Goal: Information Seeking & Learning: Compare options

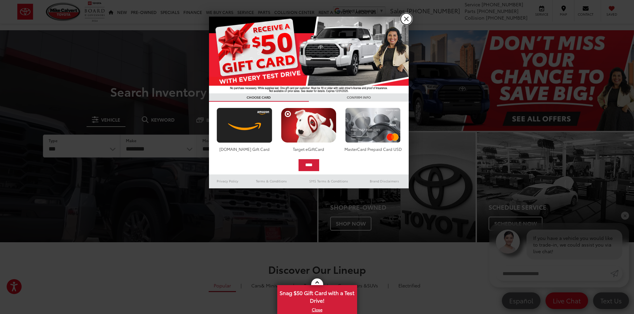
click at [408, 19] on link "X" at bounding box center [406, 18] width 11 height 11
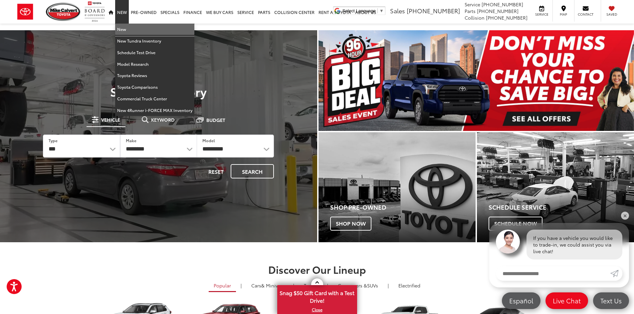
click at [120, 27] on link "New" at bounding box center [154, 30] width 79 height 12
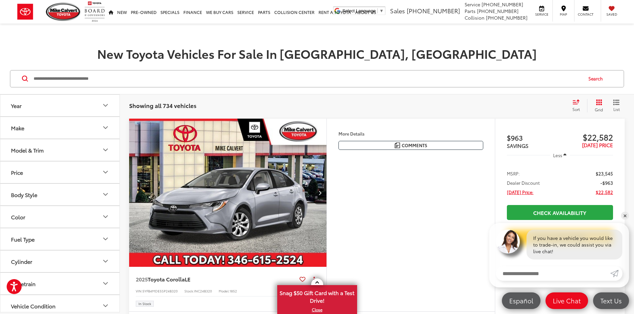
click at [59, 147] on button "Model & Trim" at bounding box center [60, 150] width 120 height 22
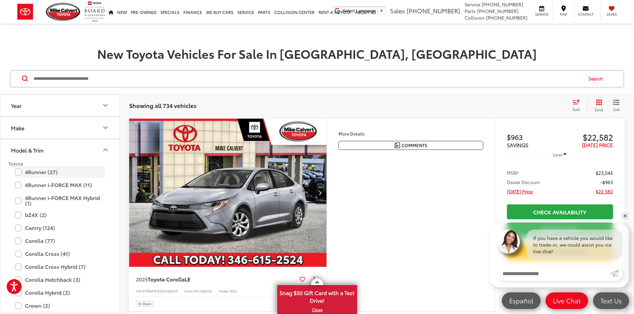
click at [43, 173] on label "4Runner (27)" at bounding box center [60, 172] width 90 height 12
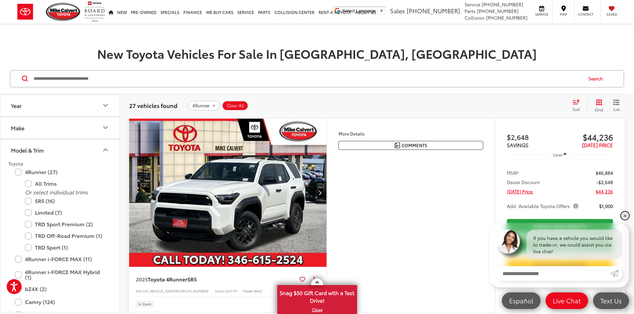
click at [624, 214] on link "✕" at bounding box center [625, 216] width 8 height 8
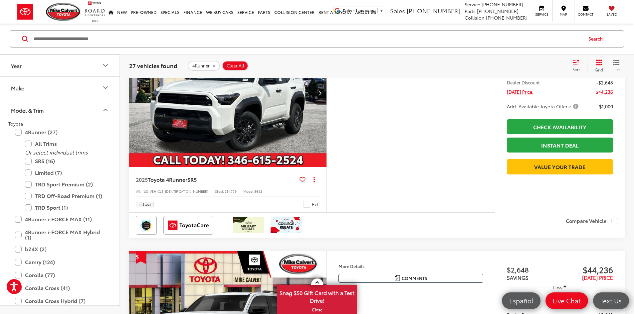
scroll to position [100, 0]
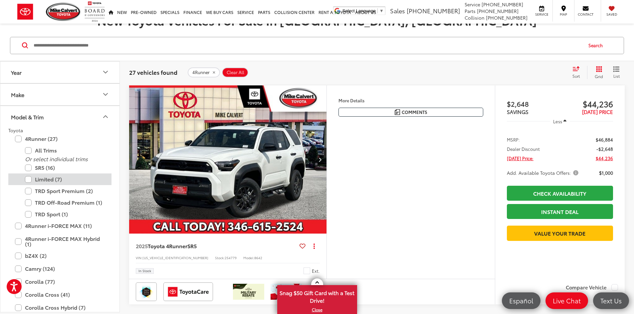
click at [78, 178] on label "Limited (7)" at bounding box center [65, 180] width 80 height 12
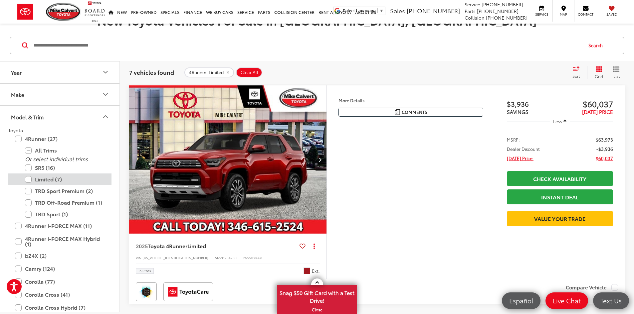
click at [37, 178] on label "Limited (7)" at bounding box center [65, 180] width 80 height 12
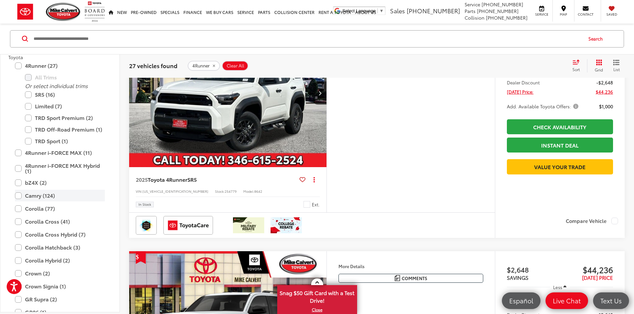
scroll to position [133, 0]
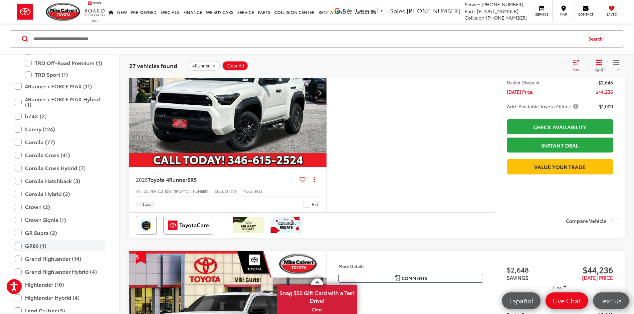
click at [51, 243] on label "GR86 (1)" at bounding box center [60, 247] width 90 height 12
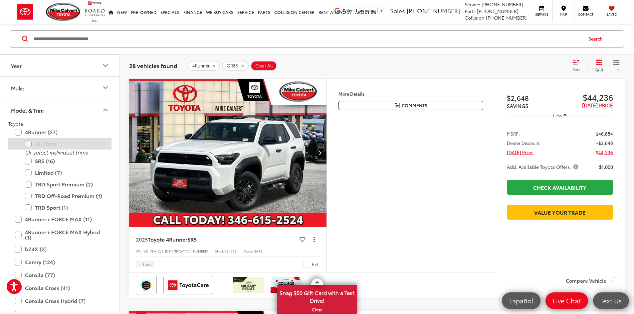
scroll to position [73, 0]
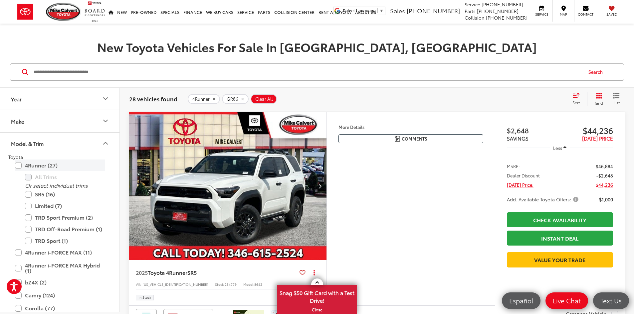
click at [44, 167] on label "4Runner (27)" at bounding box center [60, 166] width 90 height 12
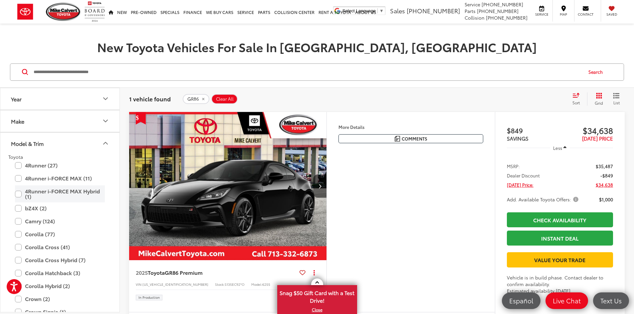
scroll to position [129, 0]
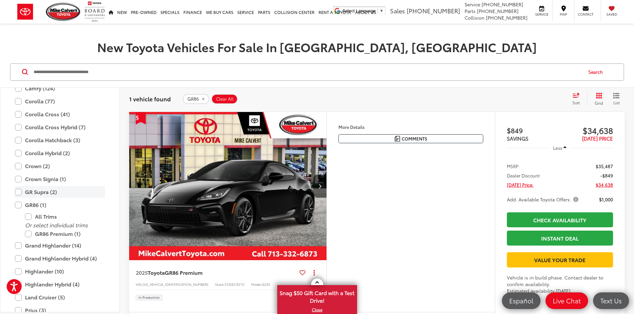
click at [70, 196] on label "GR Supra (2)" at bounding box center [60, 192] width 90 height 12
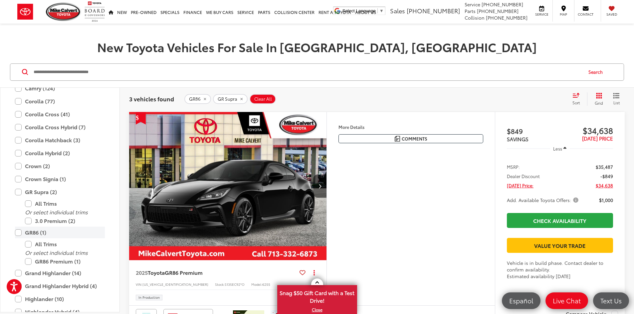
click at [47, 232] on label "GR86 (1)" at bounding box center [60, 233] width 90 height 12
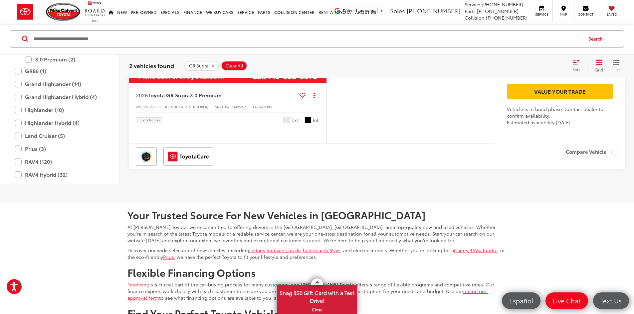
scroll to position [406, 0]
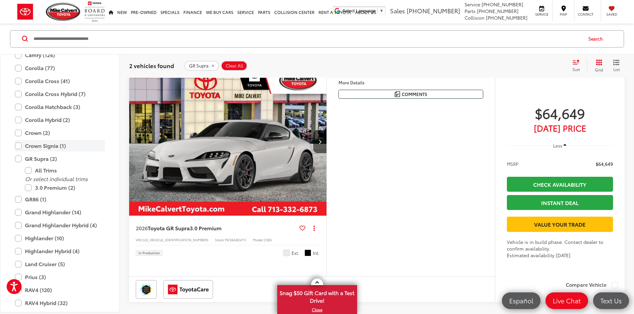
click at [54, 146] on label "Crown Signia (1)" at bounding box center [60, 146] width 90 height 12
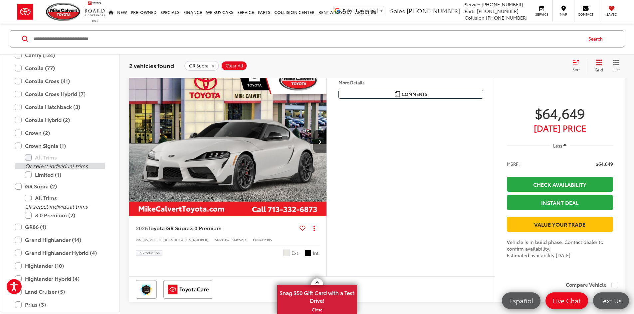
scroll to position [106, 0]
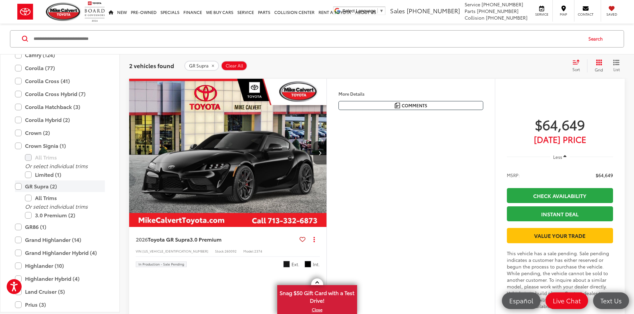
click at [45, 185] on label "GR Supra (2)" at bounding box center [60, 187] width 90 height 12
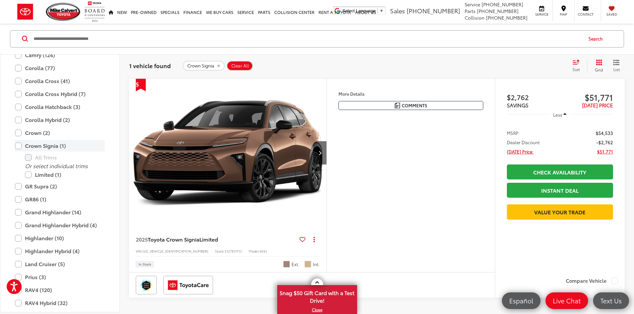
click at [47, 147] on label "Crown Signia (1)" at bounding box center [60, 146] width 90 height 12
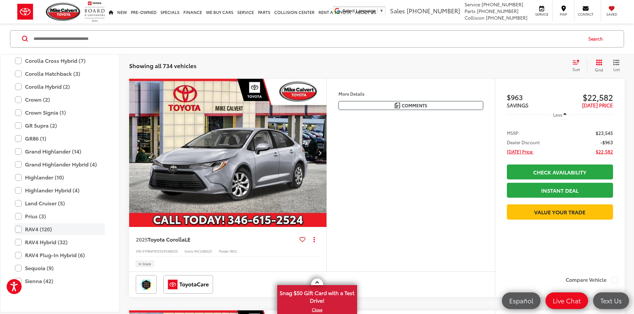
scroll to position [196, 0]
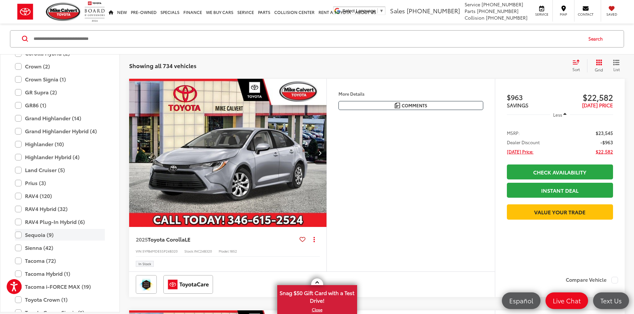
click at [61, 237] on label "Sequoia (9)" at bounding box center [60, 236] width 90 height 12
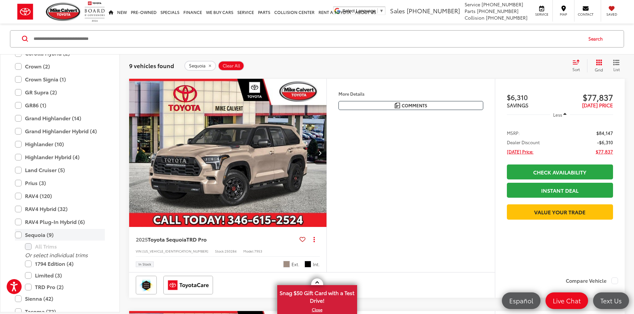
click at [62, 237] on label "Sequoia (9)" at bounding box center [60, 236] width 90 height 12
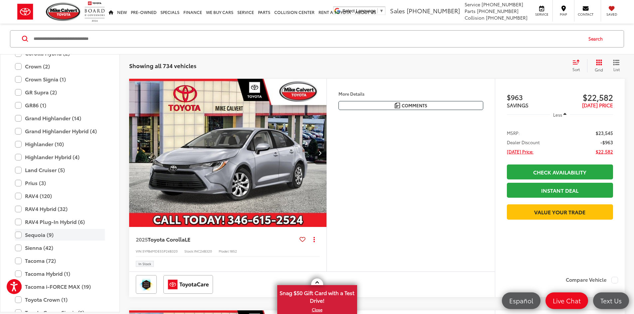
click at [62, 237] on label "Sequoia (9)" at bounding box center [60, 236] width 90 height 12
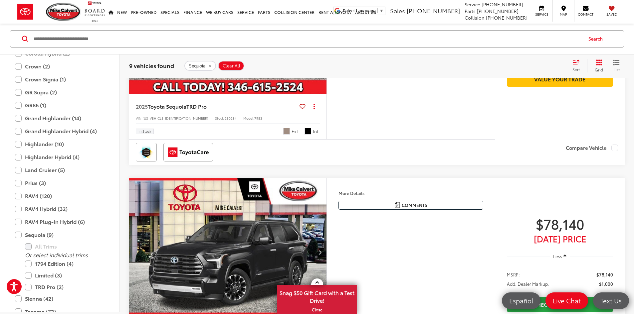
scroll to position [273, 0]
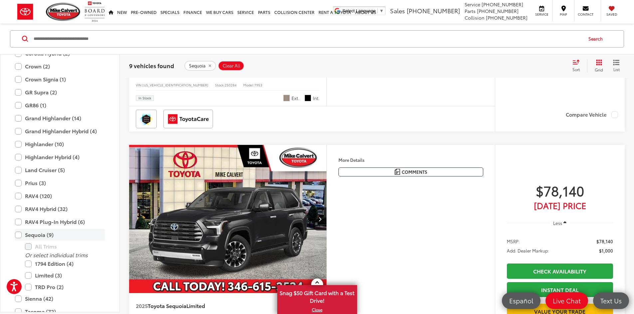
click at [58, 233] on label "Sequoia (9)" at bounding box center [60, 236] width 90 height 12
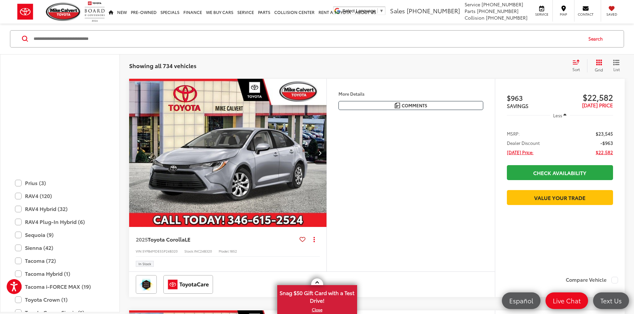
scroll to position [362, 0]
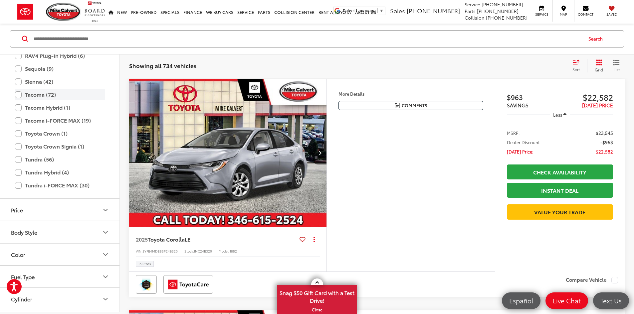
click at [52, 97] on label "Tacoma (72)" at bounding box center [60, 95] width 90 height 12
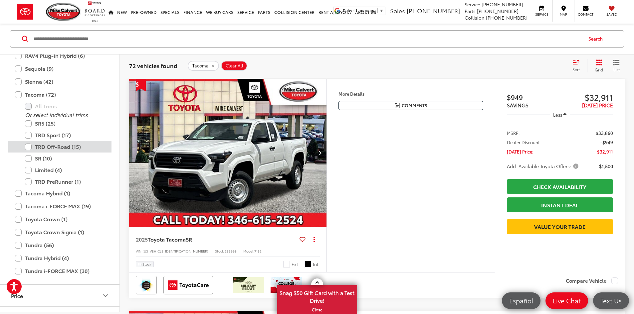
click at [58, 145] on label "TRD Off-Road (15)" at bounding box center [65, 147] width 80 height 12
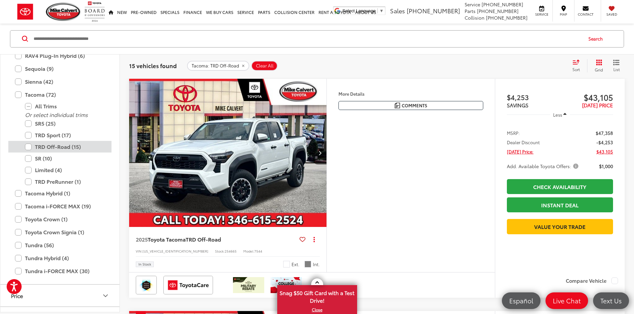
click at [58, 145] on label "TRD Off-Road (15)" at bounding box center [65, 147] width 80 height 12
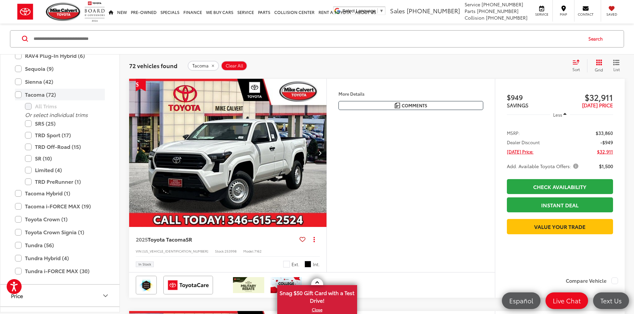
click at [43, 96] on label "Tacoma (72)" at bounding box center [60, 95] width 90 height 12
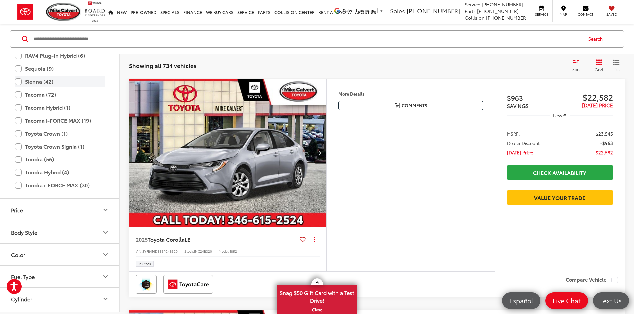
click at [42, 81] on label "Sienna (42)" at bounding box center [60, 82] width 90 height 12
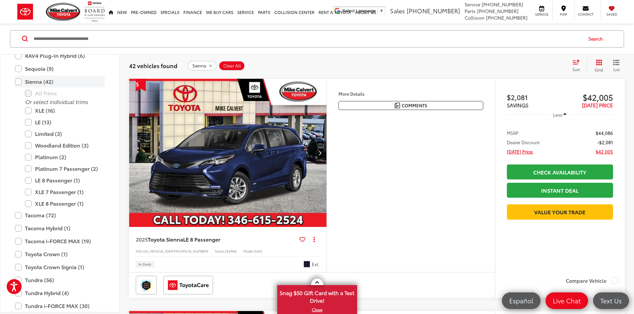
click at [39, 84] on label "Sienna (42)" at bounding box center [60, 82] width 90 height 12
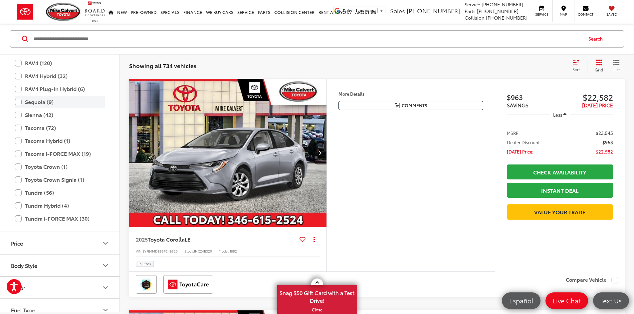
scroll to position [262, 0]
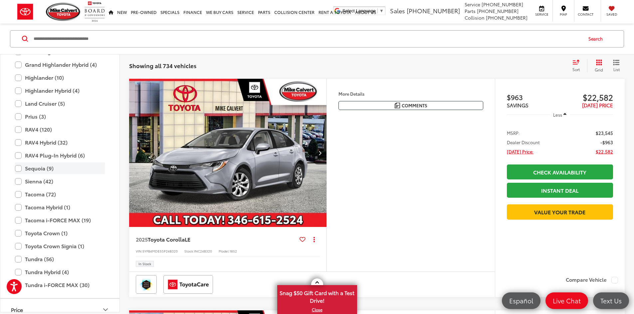
click at [52, 105] on label "Land Cruiser (5)" at bounding box center [60, 104] width 90 height 12
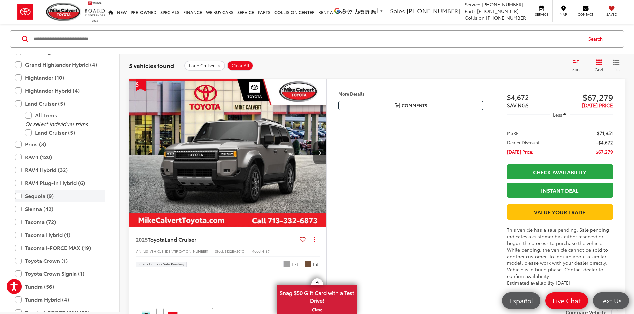
click at [52, 105] on label "Land Cruiser (5)" at bounding box center [60, 104] width 90 height 12
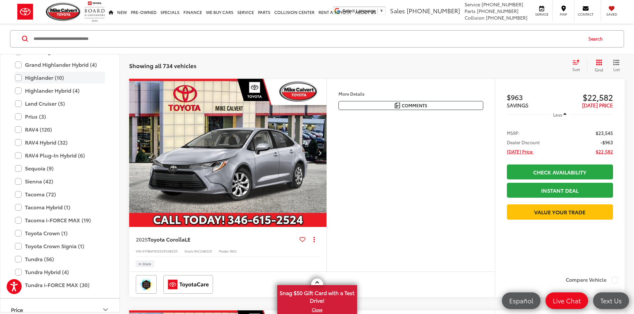
click at [49, 80] on label "Highlander (10)" at bounding box center [60, 78] width 90 height 12
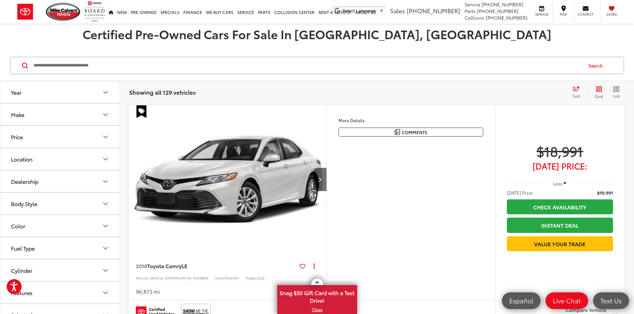
scroll to position [100, 0]
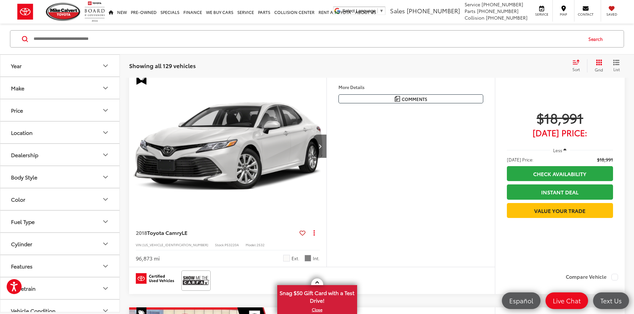
click at [60, 89] on button "Make" at bounding box center [60, 88] width 120 height 22
click at [65, 84] on button "Make" at bounding box center [60, 88] width 120 height 22
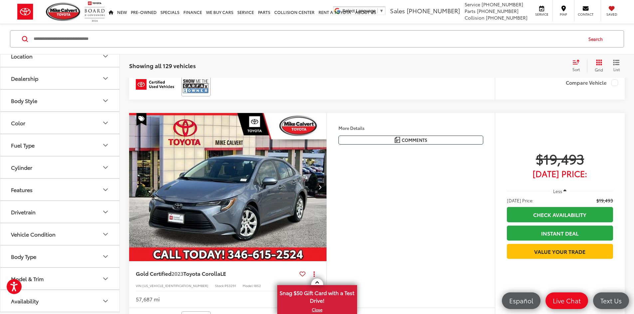
scroll to position [798, 0]
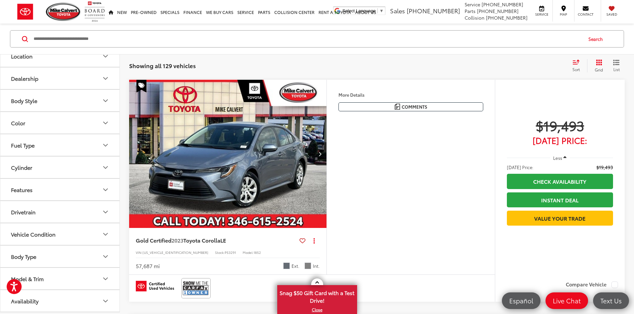
click at [51, 276] on button "Model & Trim" at bounding box center [60, 279] width 120 height 22
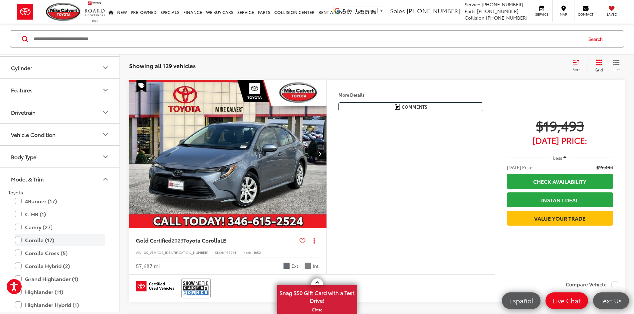
scroll to position [243, 0]
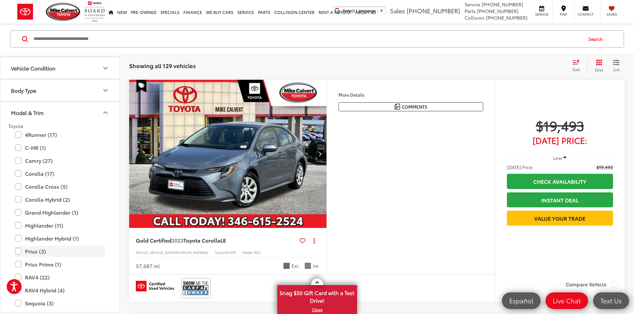
click at [77, 248] on label "Prius (3)" at bounding box center [60, 252] width 90 height 12
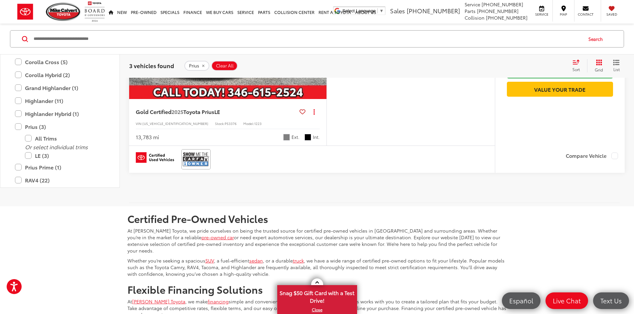
scroll to position [625, 0]
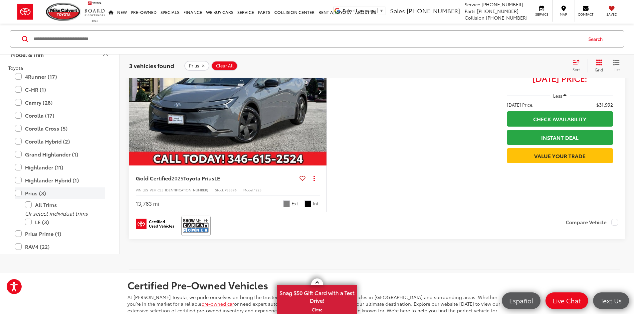
click at [47, 199] on label "Prius (3)" at bounding box center [60, 194] width 90 height 12
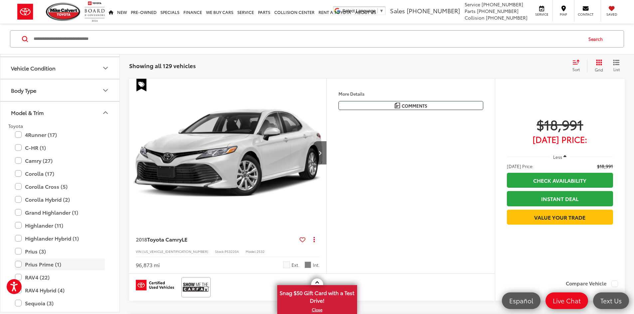
scroll to position [276, 0]
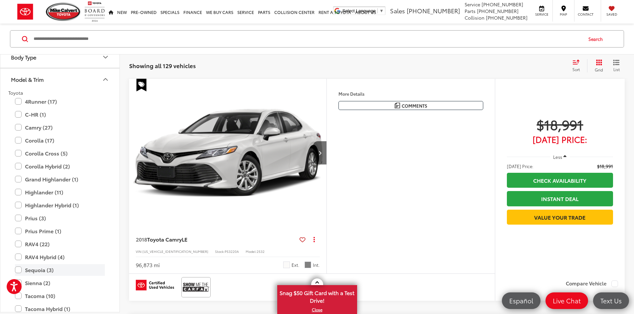
click at [54, 269] on label "Sequoia (3)" at bounding box center [60, 270] width 90 height 12
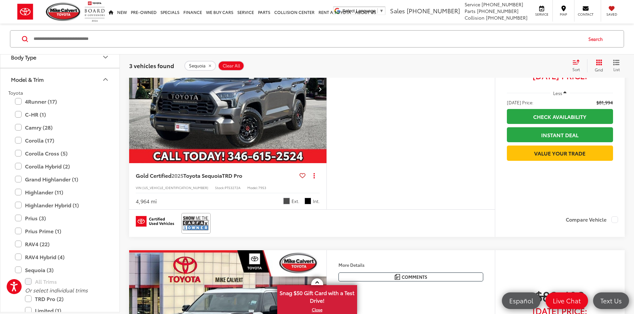
scroll to position [293, 0]
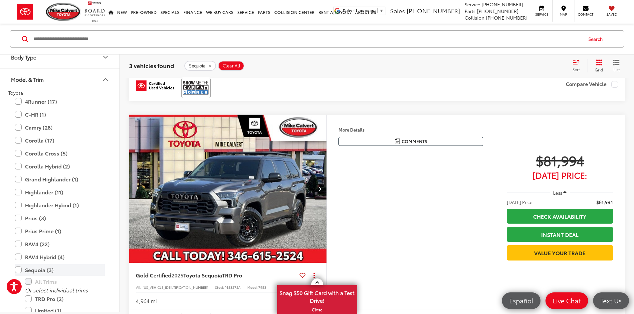
click at [56, 266] on label "Sequoia (3)" at bounding box center [60, 270] width 90 height 12
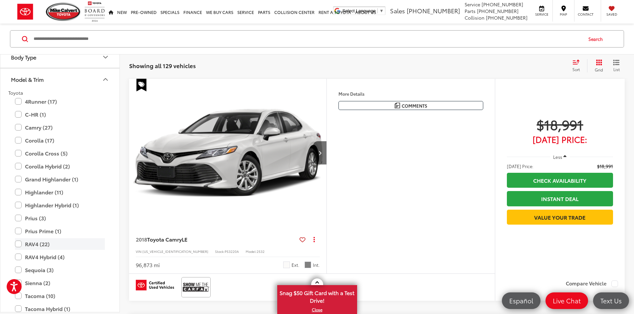
scroll to position [322, 0]
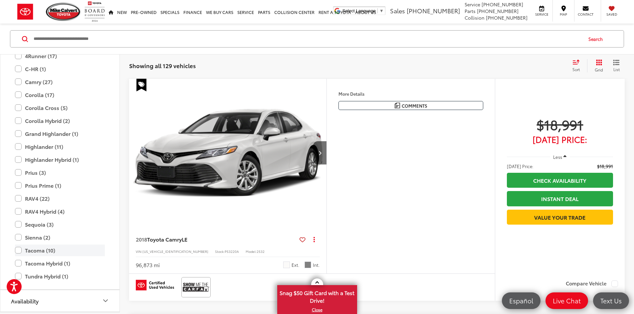
click at [61, 246] on label "Tacoma (10)" at bounding box center [60, 251] width 90 height 12
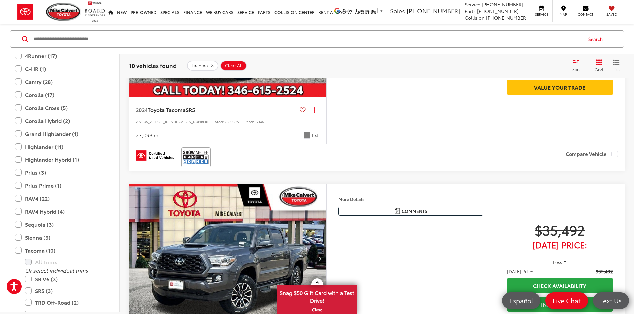
scroll to position [659, 0]
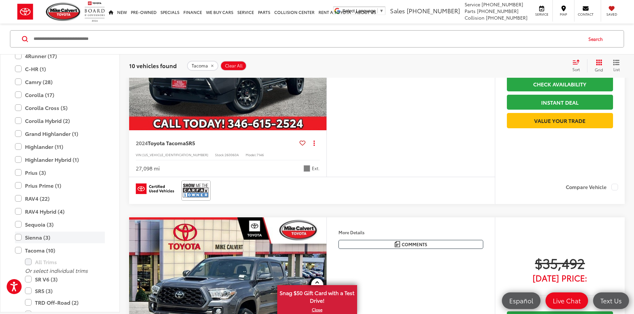
click at [45, 235] on label "Sienna (3)" at bounding box center [60, 238] width 90 height 12
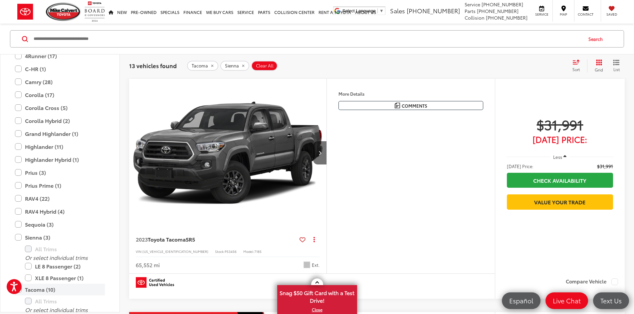
click at [47, 291] on label "Tacoma (10)" at bounding box center [60, 290] width 90 height 12
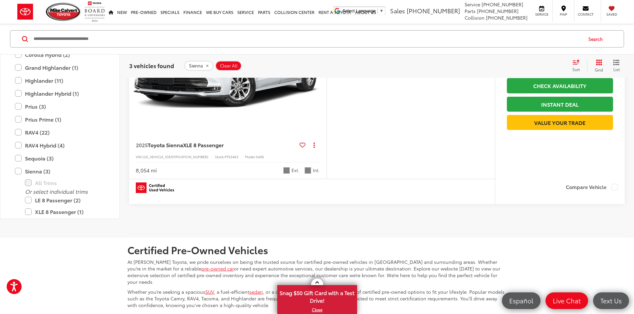
scroll to position [625, 0]
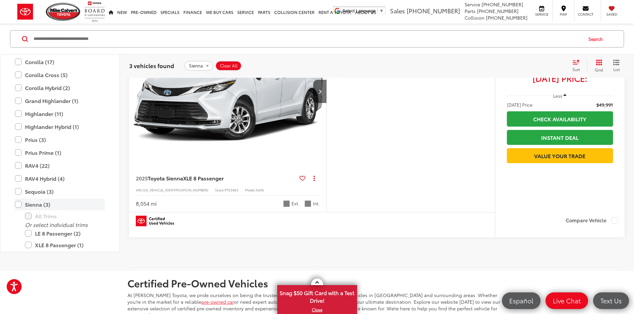
click at [37, 211] on label "Sienna (3)" at bounding box center [60, 205] width 90 height 12
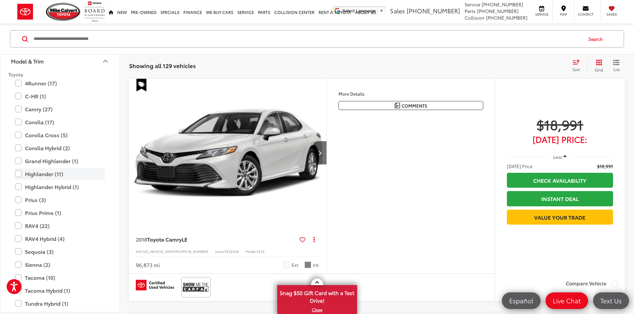
click at [65, 175] on label "Highlander (11)" at bounding box center [60, 174] width 90 height 12
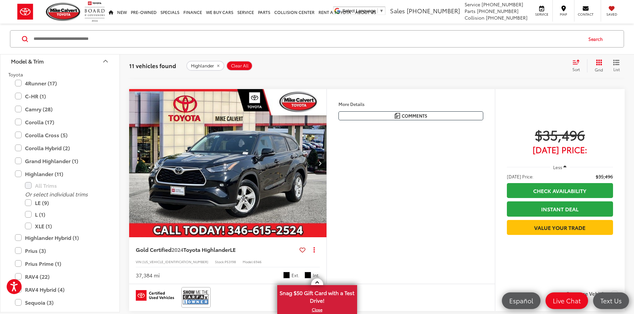
scroll to position [1058, 0]
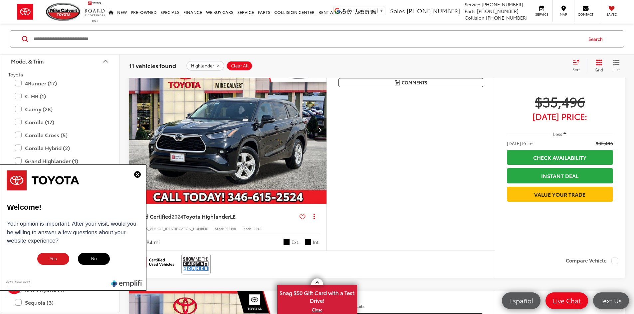
click at [142, 173] on div "**********" at bounding box center [73, 228] width 146 height 126
click at [135, 174] on img at bounding box center [137, 174] width 7 height 7
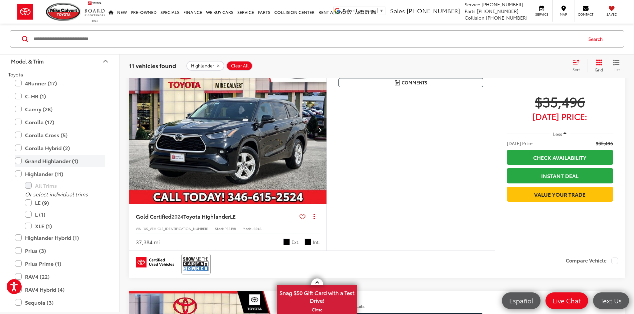
click at [15, 162] on label "Grand Highlander (1)" at bounding box center [60, 161] width 90 height 12
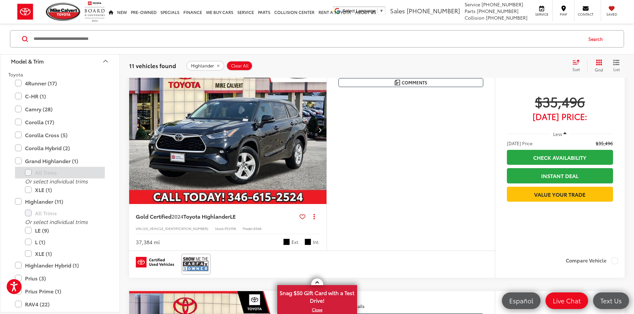
scroll to position [93, 0]
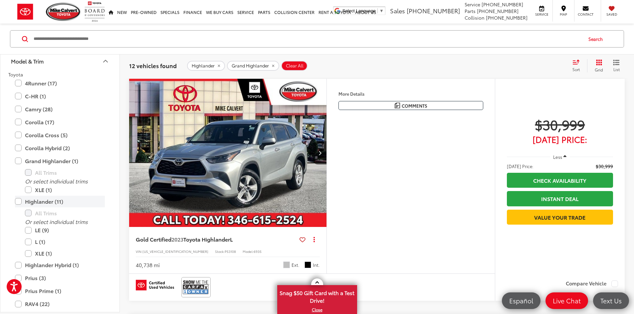
click at [19, 203] on label "Highlander (11)" at bounding box center [60, 202] width 90 height 12
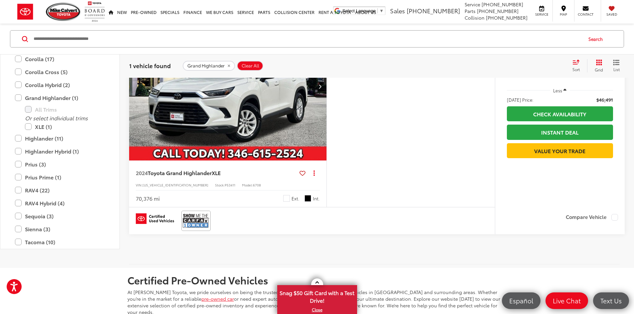
scroll to position [126, 0]
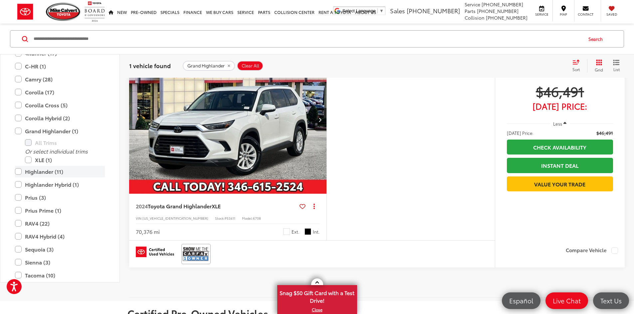
click at [46, 177] on label "Highlander (11)" at bounding box center [60, 172] width 90 height 12
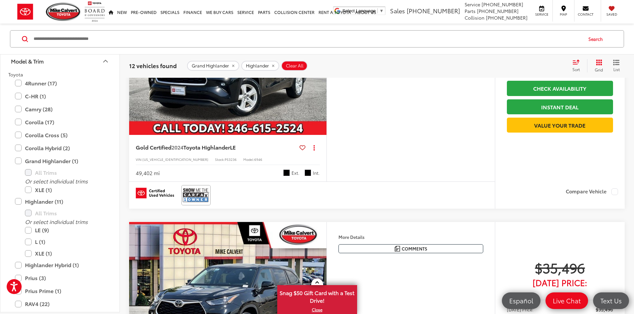
scroll to position [925, 0]
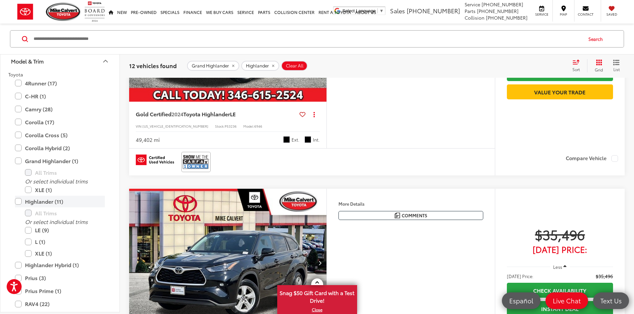
click at [28, 206] on label "Highlander (11)" at bounding box center [60, 202] width 90 height 12
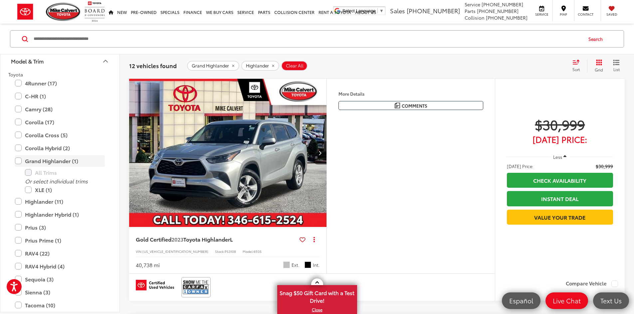
click at [28, 160] on label "Grand Highlander (1)" at bounding box center [60, 161] width 90 height 12
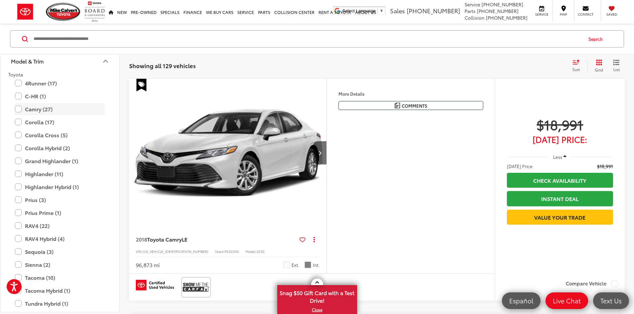
click at [43, 114] on label "Camry (27)" at bounding box center [60, 109] width 90 height 12
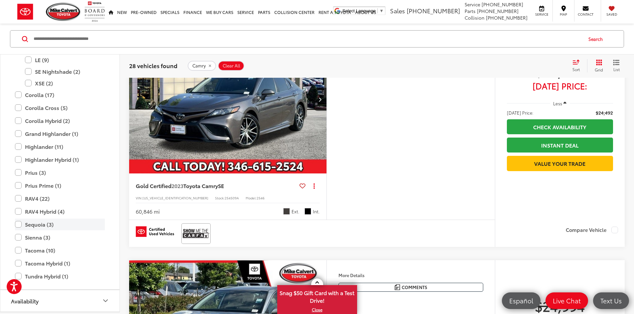
scroll to position [1490, 0]
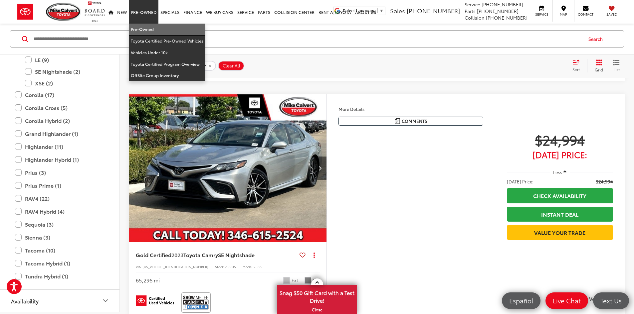
click at [152, 31] on link "Pre-Owned" at bounding box center [167, 30] width 77 height 12
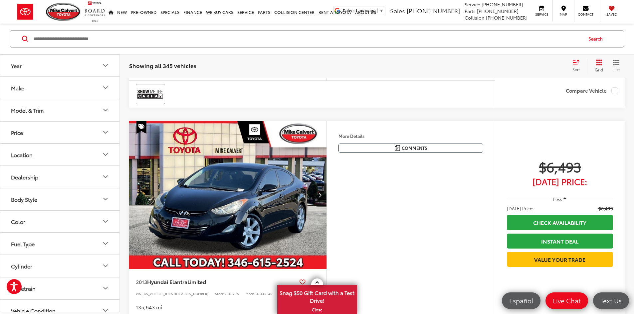
scroll to position [499, 0]
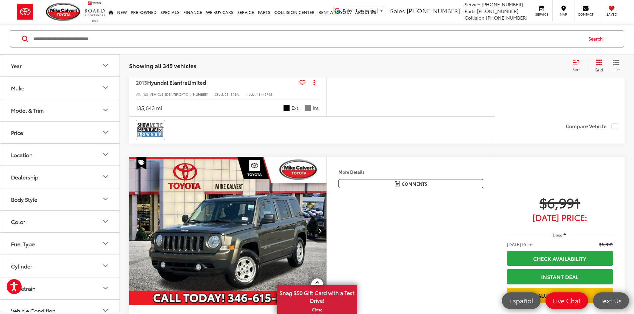
click at [55, 109] on button "Model & Trim" at bounding box center [60, 110] width 120 height 22
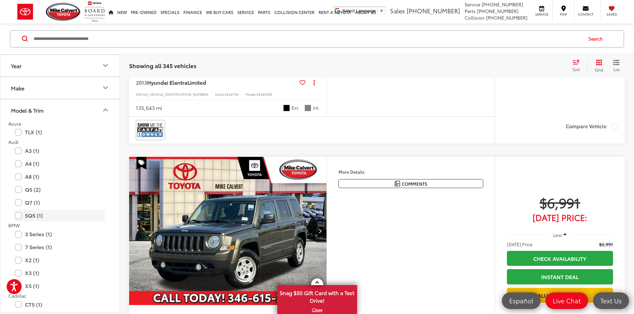
click at [49, 217] on label "SQ5 (1)" at bounding box center [60, 216] width 90 height 12
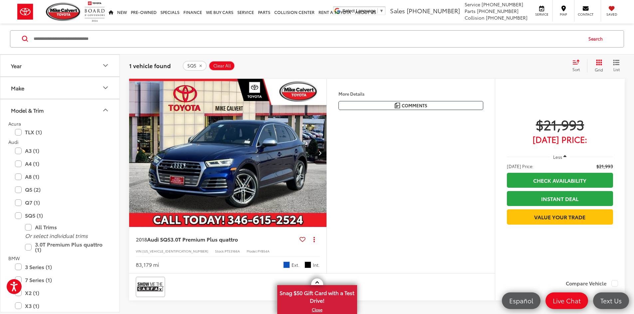
scroll to position [140, 0]
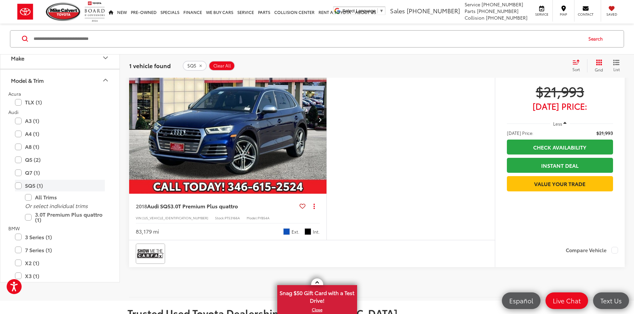
click at [37, 192] on label "SQ5 (1)" at bounding box center [60, 186] width 90 height 12
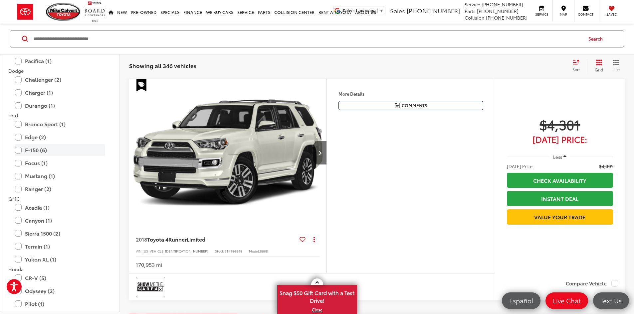
scroll to position [366, 0]
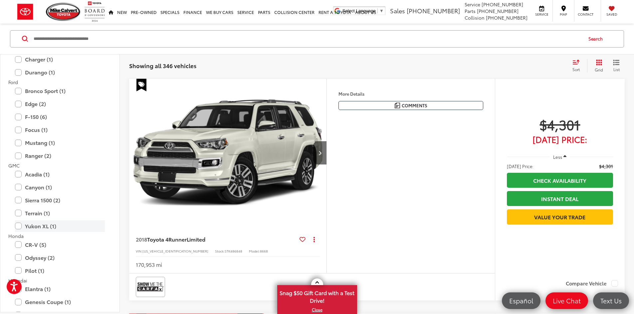
click at [61, 226] on label "Yukon XL (1)" at bounding box center [60, 227] width 90 height 12
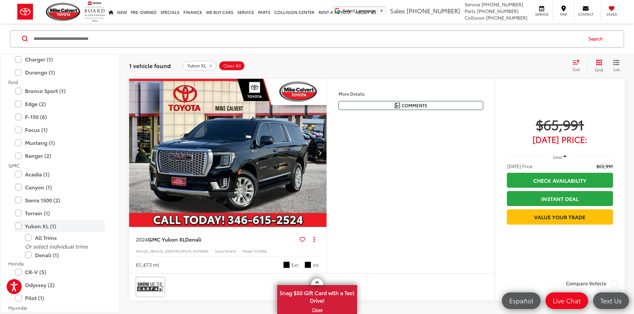
click at [61, 226] on label "Yukon XL (1)" at bounding box center [60, 227] width 90 height 12
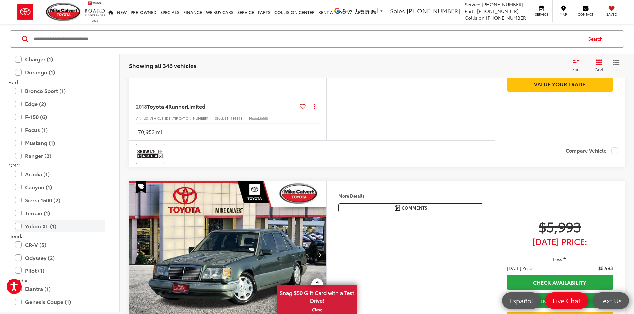
scroll to position [273, 0]
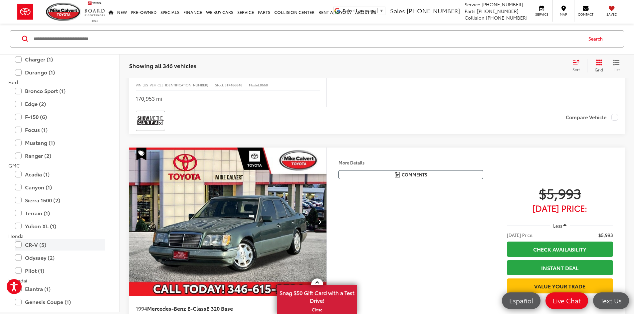
click at [49, 242] on label "CR-V (5)" at bounding box center [60, 245] width 90 height 12
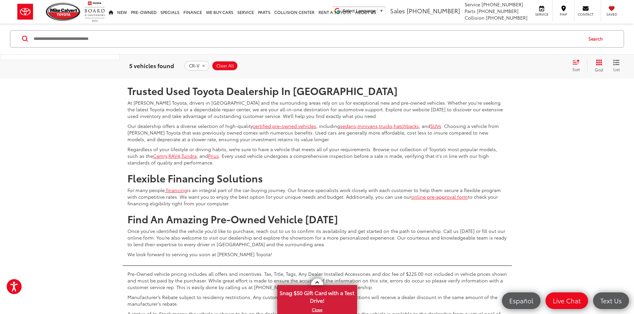
scroll to position [399, 0]
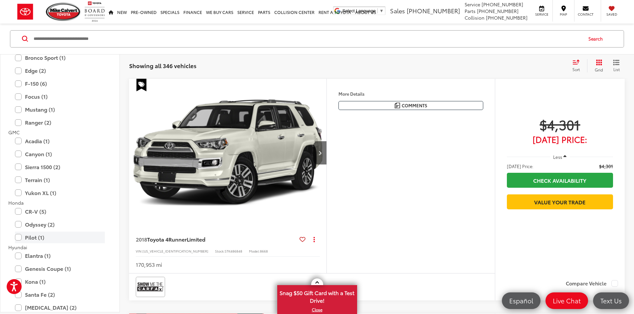
click at [39, 237] on label "Pilot (1)" at bounding box center [60, 238] width 90 height 12
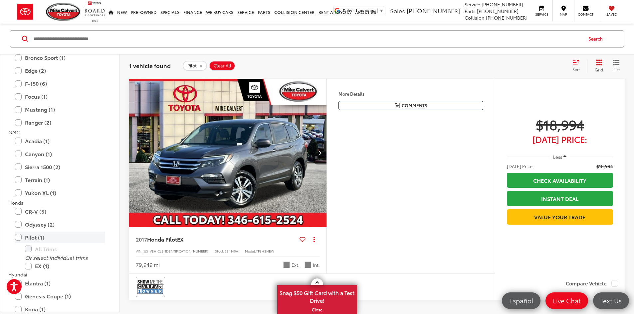
click at [39, 237] on label "Pilot (1)" at bounding box center [60, 238] width 90 height 12
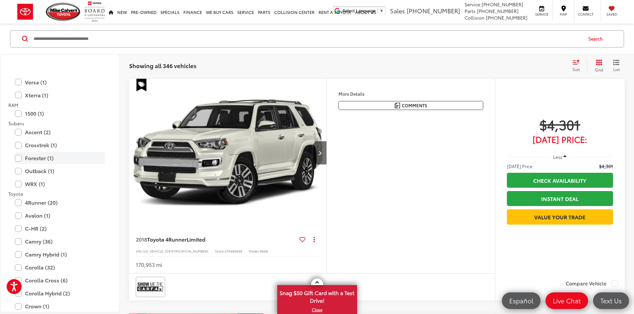
scroll to position [1098, 0]
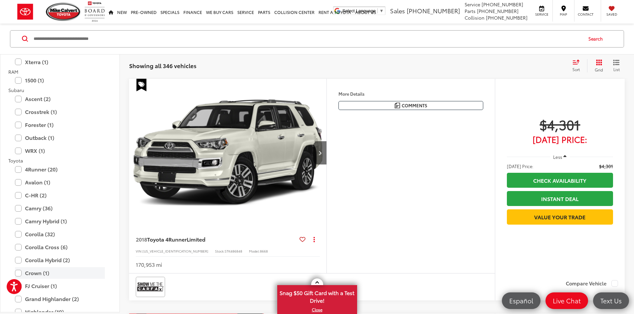
click at [39, 275] on label "Crown (1)" at bounding box center [60, 273] width 90 height 12
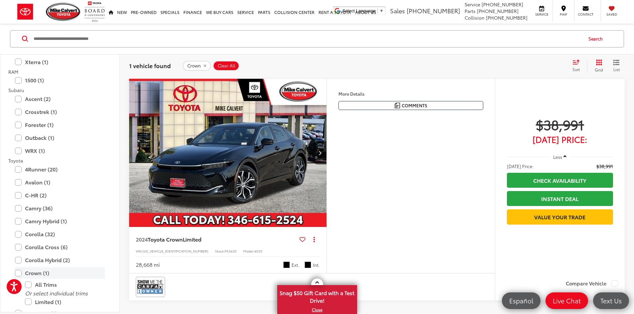
click at [39, 274] on label "Crown (1)" at bounding box center [60, 273] width 90 height 12
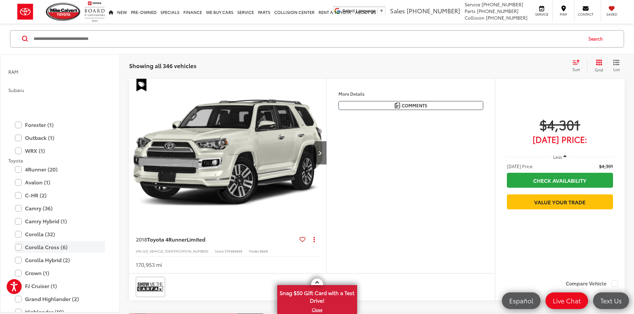
scroll to position [1164, 0]
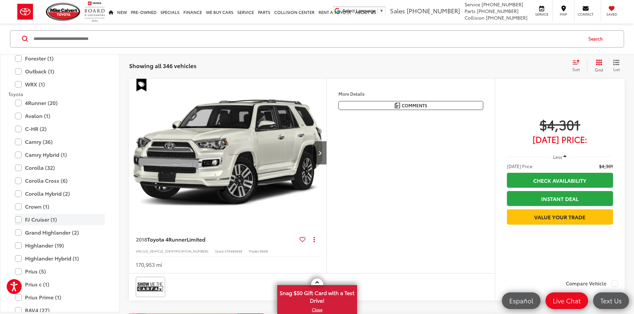
click at [50, 221] on label "FJ Cruiser (1)" at bounding box center [60, 220] width 90 height 12
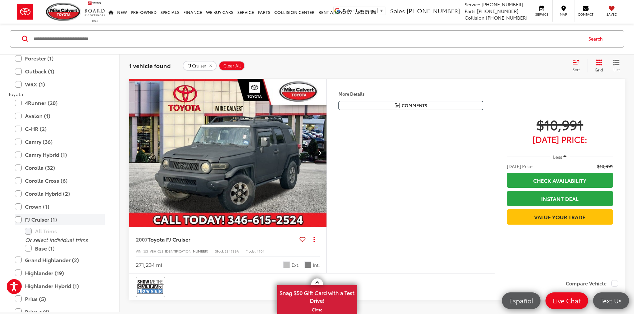
click at [50, 221] on label "FJ Cruiser (1)" at bounding box center [60, 220] width 90 height 12
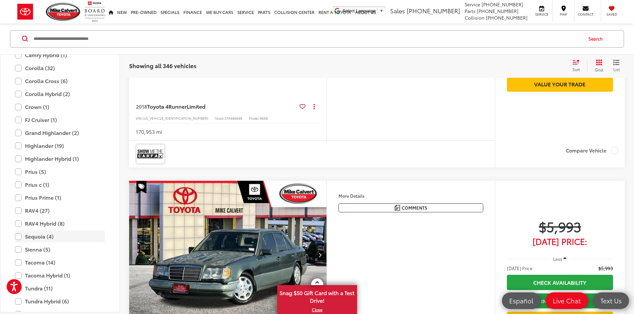
scroll to position [1297, 0]
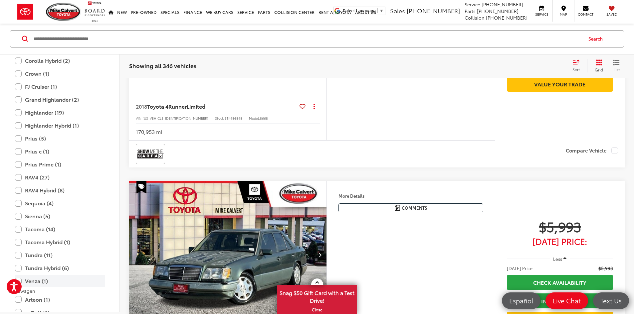
click at [40, 277] on label "Venza (1)" at bounding box center [60, 281] width 90 height 12
